Goal: Task Accomplishment & Management: Complete application form

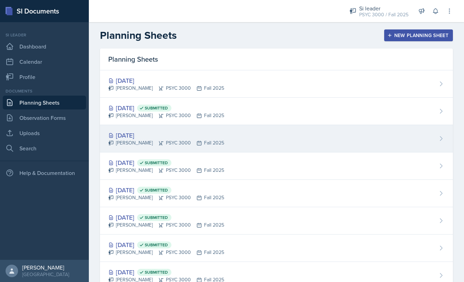
click at [213, 135] on div "[DATE]" at bounding box center [166, 135] width 116 height 9
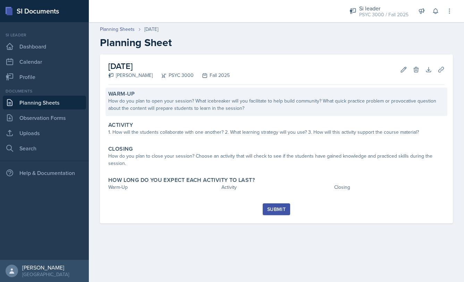
click at [151, 111] on div "How do you plan to open your session? What icebreaker will you facilitate to he…" at bounding box center [276, 104] width 336 height 15
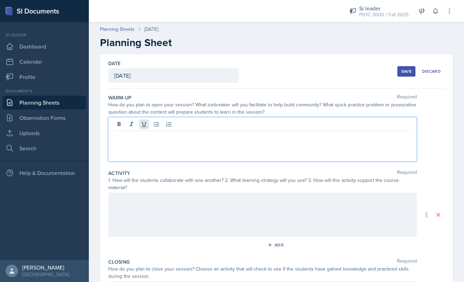
click at [148, 122] on div at bounding box center [262, 139] width 308 height 44
click at [208, 155] on p "Warm-up: 'What are the two main thoeries" at bounding box center [262, 153] width 296 height 8
click at [218, 153] on p "Warm-up: 'What are the two main theories" at bounding box center [262, 153] width 296 height 8
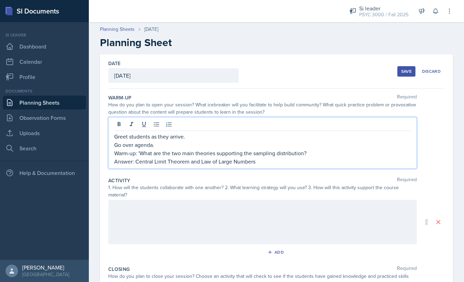
click at [199, 213] on div at bounding box center [262, 222] width 308 height 44
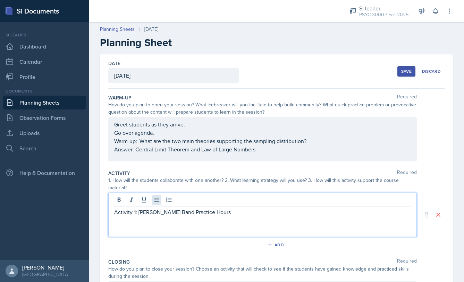
click at [155, 201] on icon at bounding box center [156, 200] width 7 height 7
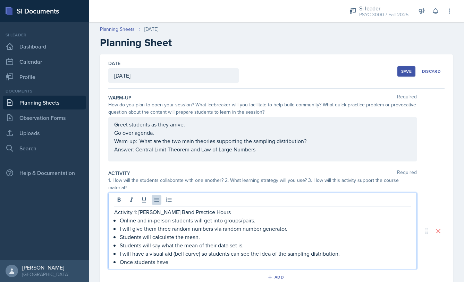
click at [349, 253] on p "I will have a visual aid (bell curve) so students can see the idea of the sampl…" at bounding box center [265, 254] width 291 height 8
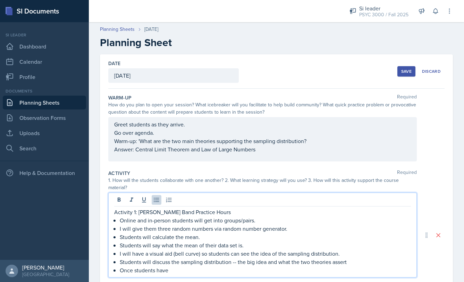
click at [191, 270] on p "Once students have" at bounding box center [265, 270] width 291 height 8
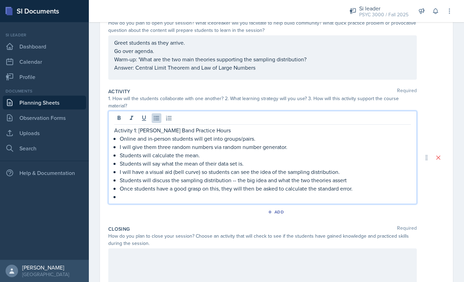
scroll to position [105, 0]
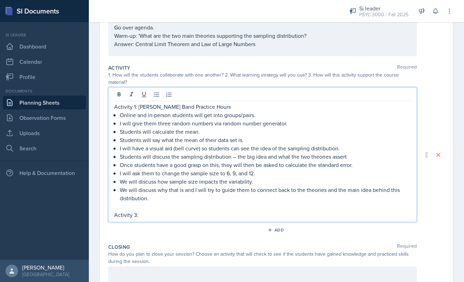
click at [137, 216] on p "Activity 3:" at bounding box center [262, 215] width 296 height 8
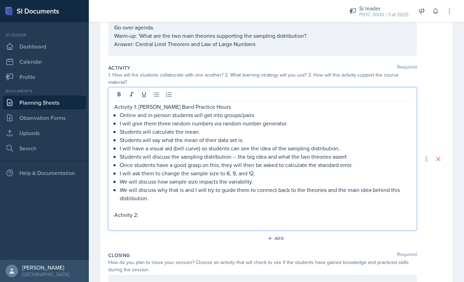
scroll to position [81, 0]
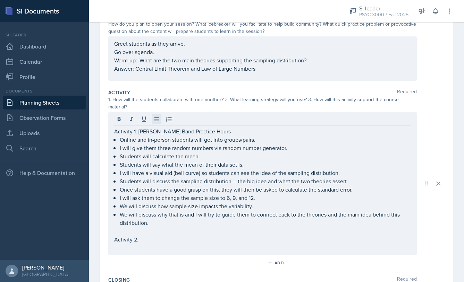
click at [158, 119] on icon at bounding box center [156, 119] width 7 height 7
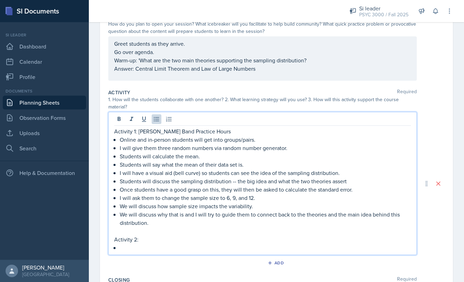
click at [154, 238] on p "Activity 2:" at bounding box center [262, 239] width 296 height 8
click at [128, 251] on p at bounding box center [265, 248] width 291 height 8
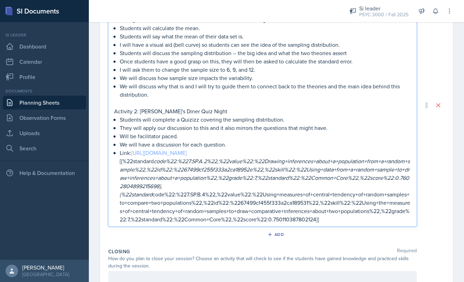
scroll to position [268, 0]
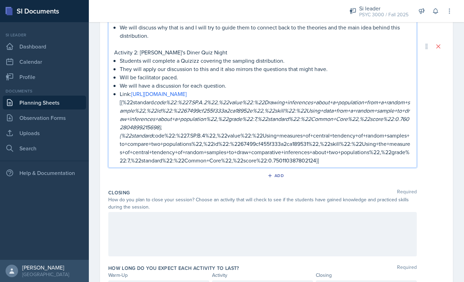
click at [282, 156] on p "Link: [URL][DOMAIN_NAME] [{%22standard code%22:%227.SP.A.2%22,%22value%22:%22Dr…" at bounding box center [265, 127] width 291 height 75
drag, startPoint x: 355, startPoint y: 177, endPoint x: 133, endPoint y: 97, distance: 235.9
click at [133, 97] on p "Link: [URL][DOMAIN_NAME] [{%22standard code%22:%227.SP.A.2%22,%22value%22:%22Dr…" at bounding box center [265, 127] width 291 height 75
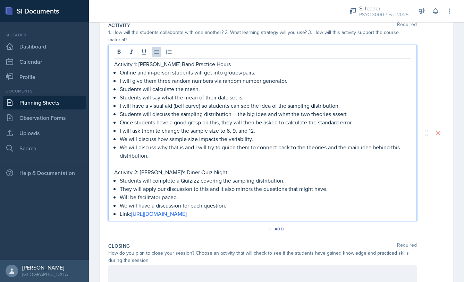
scroll to position [222, 0]
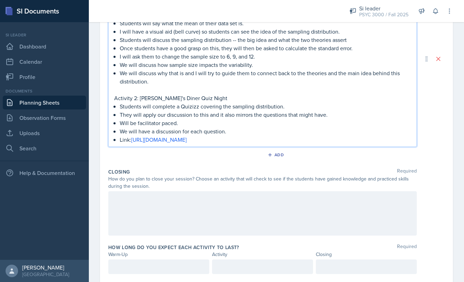
click at [120, 204] on div at bounding box center [262, 213] width 308 height 44
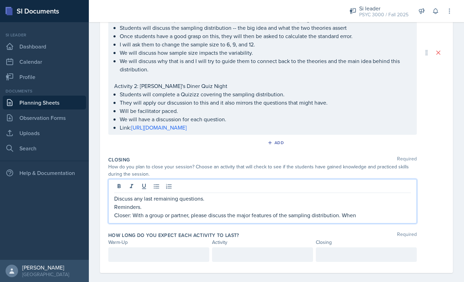
click at [133, 215] on p "Closer: With a group or partner, please discuss the major features of the sampl…" at bounding box center [262, 215] width 296 height 8
click at [370, 215] on p "Closer: "With a group or partner, please discuss the major features of the samp…" at bounding box center [262, 215] width 296 height 8
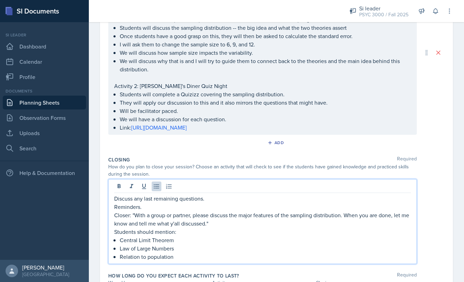
click at [178, 258] on p "Relation to population" at bounding box center [265, 257] width 291 height 8
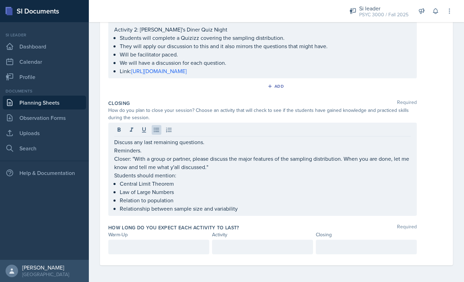
click at [164, 253] on div at bounding box center [158, 247] width 101 height 15
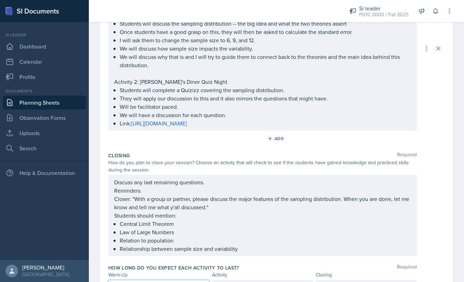
scroll to position [279, 0]
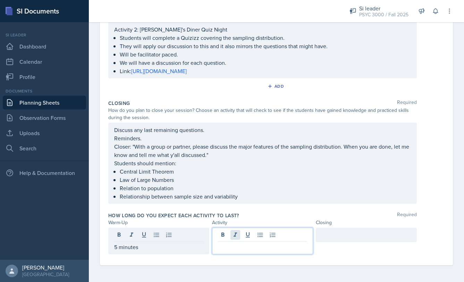
click at [233, 231] on div at bounding box center [262, 241] width 101 height 27
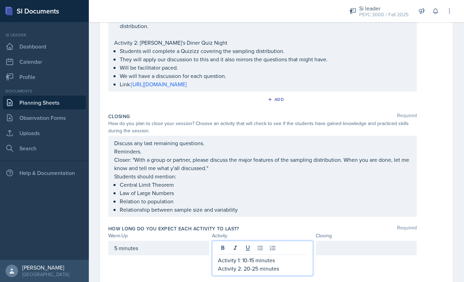
scroll to position [148, 0]
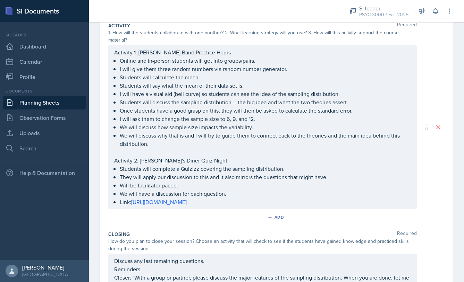
click at [135, 159] on div "Activity 1: [PERSON_NAME] Band Practice Hours Online and in-person students wil…" at bounding box center [262, 127] width 296 height 158
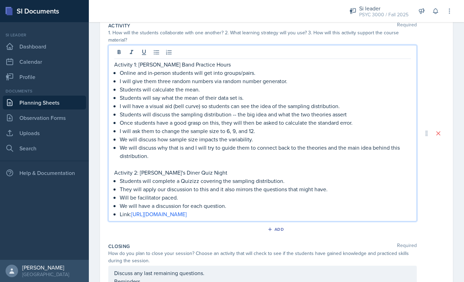
click at [135, 63] on p "Activity 1: [PERSON_NAME] Band Practice Hours" at bounding box center [262, 64] width 296 height 8
click at [135, 175] on p "Activity 2: [PERSON_NAME]'s Diner Quiz Night" at bounding box center [262, 173] width 296 height 8
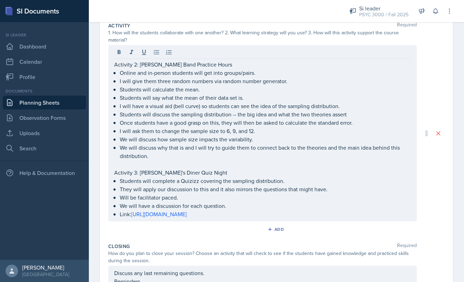
click at [111, 66] on div "Activity 2: [PERSON_NAME] Band Practice Hours Online and in-person students wil…" at bounding box center [262, 133] width 308 height 176
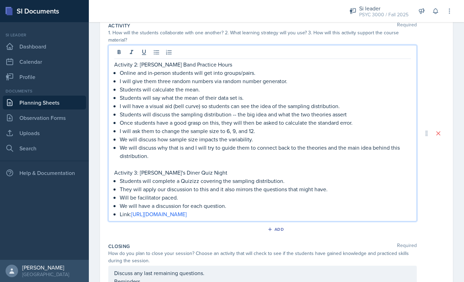
click at [114, 65] on p "Activity 2: [PERSON_NAME] Band Practice Hours" at bounding box center [262, 64] width 296 height 8
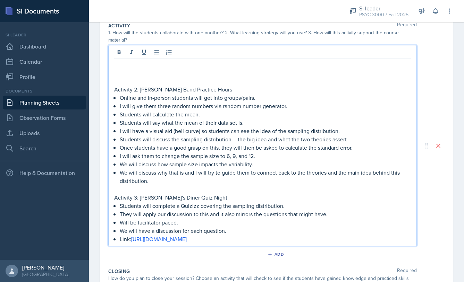
click at [128, 62] on p at bounding box center [262, 64] width 296 height 8
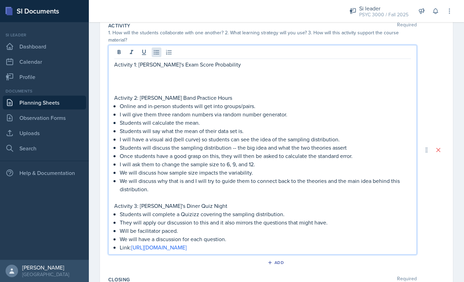
click at [155, 53] on icon at bounding box center [156, 52] width 7 height 7
drag, startPoint x: 213, startPoint y: 65, endPoint x: 139, endPoint y: 67, distance: 74.2
click at [139, 67] on p "Activity 1: [PERSON_NAME]'s Exam Score Probability" at bounding box center [262, 64] width 296 height 8
click at [165, 64] on p "Activity 1: Paris Exam core Mystery" at bounding box center [262, 64] width 296 height 8
click at [165, 66] on p "Activity 1: Paris Exam core Mystery" at bounding box center [262, 64] width 296 height 8
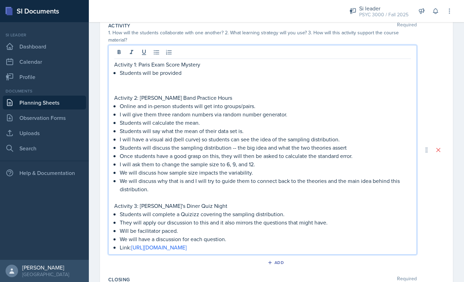
click at [183, 75] on p "Students will be provided" at bounding box center [265, 73] width 291 height 8
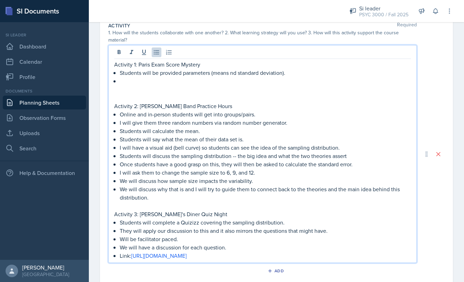
click at [228, 74] on p "Students will be provided parameters (means nd standard deviation)." at bounding box center [265, 73] width 291 height 8
click at [229, 73] on p "Students will be provided parameters (mean nd standard deviation)." at bounding box center [265, 73] width 291 height 8
click at [139, 80] on p at bounding box center [265, 81] width 291 height 8
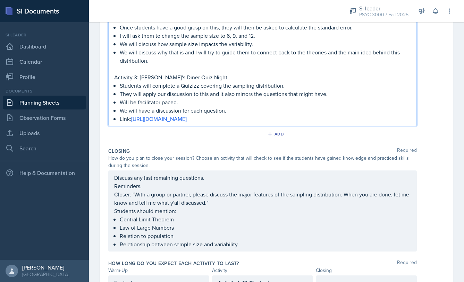
scroll to position [354, 0]
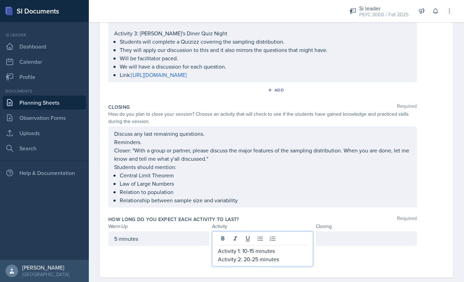
click at [251, 239] on div "Activity 1: 10-15 minutes Activity 2: 20-25 minutes" at bounding box center [262, 249] width 101 height 35
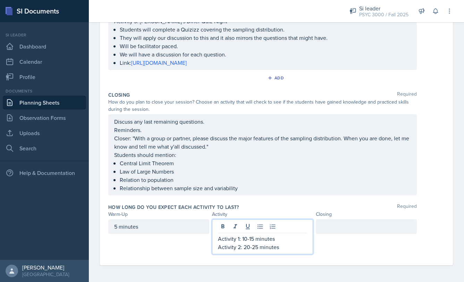
click at [236, 241] on p "Activity 1: 10-15 minutes" at bounding box center [262, 239] width 89 height 8
click at [237, 240] on p "Activity 1: 10-15 minutes" at bounding box center [262, 239] width 89 height 8
click at [237, 247] on p "Activity 2: 20-25 minutes" at bounding box center [262, 247] width 89 height 8
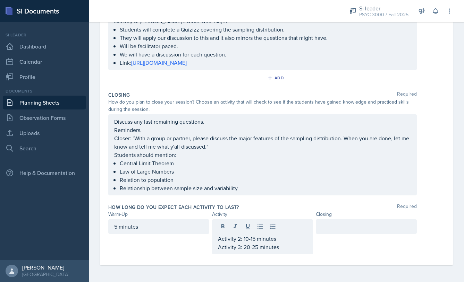
click at [215, 239] on div "Activity 2: 10-15 minutes Activity 3: 20-25 minutes" at bounding box center [262, 236] width 101 height 35
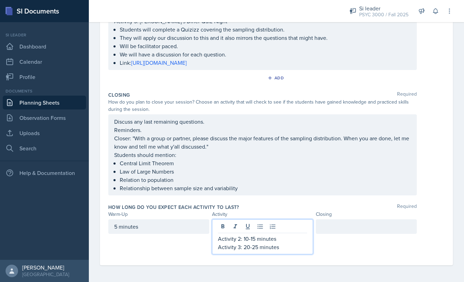
click at [218, 239] on p "Activity 2: 10-15 minutes" at bounding box center [262, 239] width 89 height 8
click at [218, 240] on p "Activity 2: 10-15 minutes" at bounding box center [262, 239] width 89 height 8
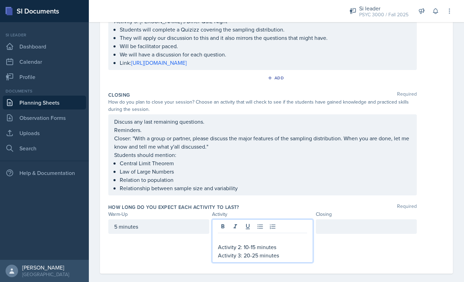
click at [228, 241] on p at bounding box center [262, 239] width 89 height 8
click at [249, 239] on p "Activity 1: 7-10 minutes" at bounding box center [262, 239] width 89 height 8
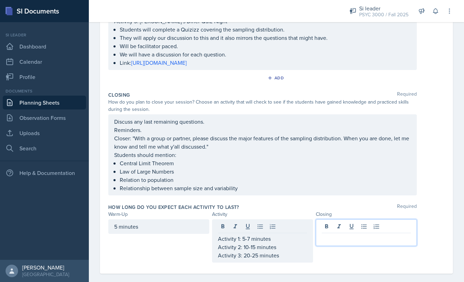
click at [324, 230] on div at bounding box center [366, 232] width 101 height 27
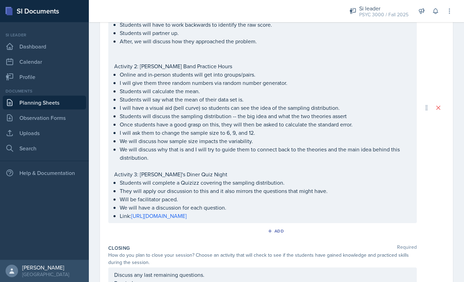
scroll to position [0, 0]
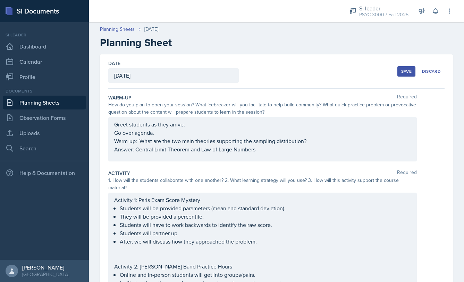
click at [397, 75] on button "Save" at bounding box center [406, 71] width 18 height 10
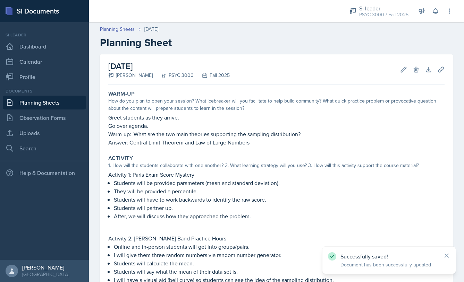
click at [62, 106] on link "Planning Sheets" at bounding box center [44, 103] width 83 height 14
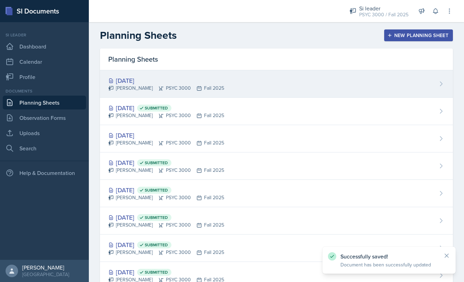
click at [159, 86] on div "[PERSON_NAME] PSYC 3000 Fall 2025" at bounding box center [166, 88] width 116 height 7
